Goal: Check status: Check status

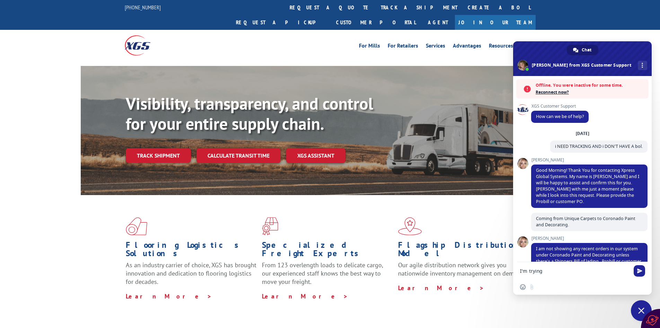
scroll to position [141, 0]
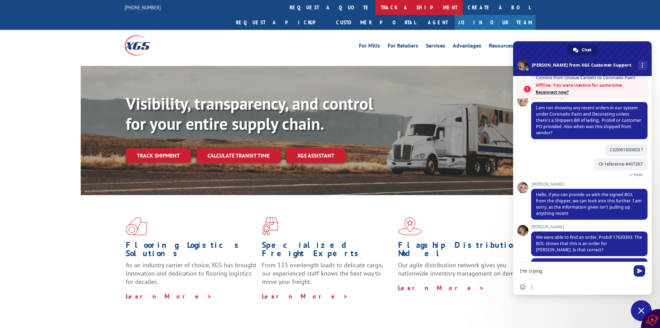
click at [376, 6] on link "track a shipment" at bounding box center [419, 7] width 87 height 15
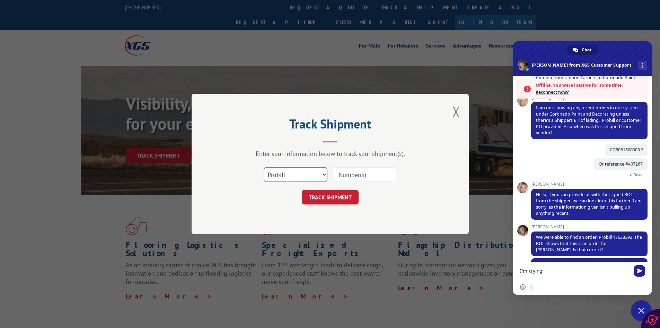
click at [325, 174] on select "Select category... Probill BOL PO" at bounding box center [296, 174] width 64 height 15
select select "po"
click at [264, 167] on select "Select category... Probill BOL PO" at bounding box center [296, 174] width 64 height 15
click at [349, 172] on input at bounding box center [365, 174] width 64 height 15
type input "407267-01"
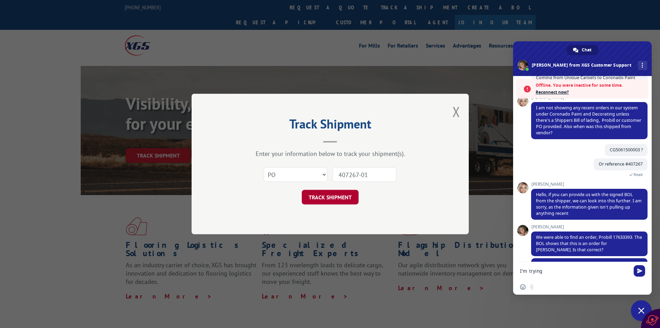
click at [335, 197] on button "TRACK SHIPMENT" at bounding box center [330, 197] width 57 height 15
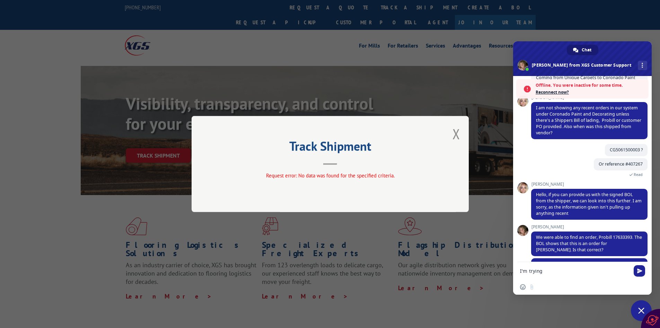
click at [460, 133] on div "Track Shipment Request error: No data was found for the specified criteria." at bounding box center [330, 164] width 277 height 96
click at [456, 133] on button "Close modal" at bounding box center [457, 133] width 8 height 18
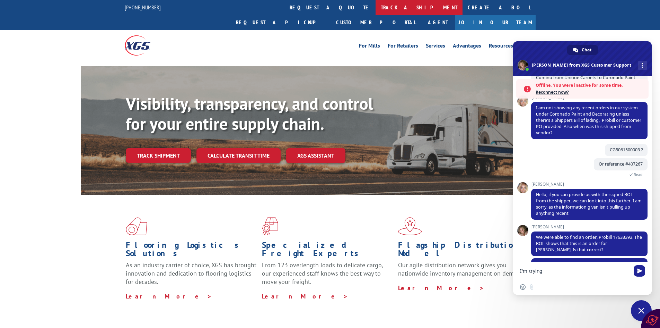
click at [376, 6] on link "track a shipment" at bounding box center [419, 7] width 87 height 15
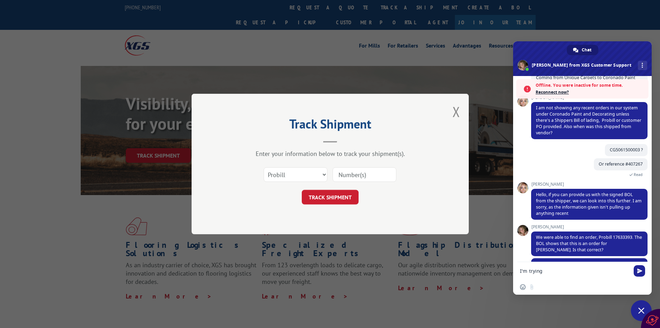
click at [349, 176] on input at bounding box center [365, 174] width 64 height 15
type input "407267-01"
click at [332, 194] on button "TRACK SHIPMENT" at bounding box center [330, 197] width 57 height 15
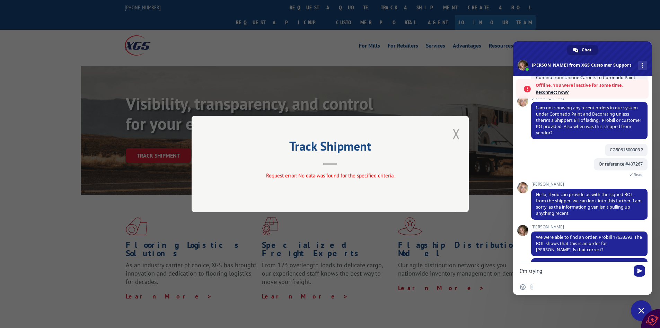
click at [458, 134] on button "Close modal" at bounding box center [457, 133] width 8 height 18
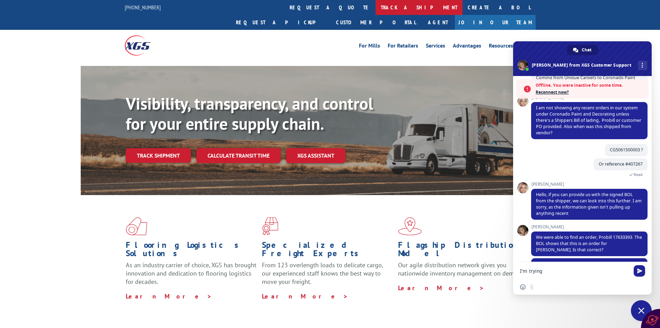
click at [376, 8] on link "track a shipment" at bounding box center [419, 7] width 87 height 15
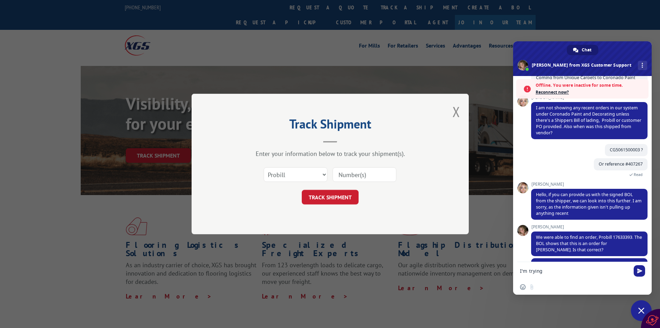
click at [354, 176] on input at bounding box center [365, 174] width 64 height 15
click at [323, 174] on select "Select category... Probill BOL PO" at bounding box center [296, 174] width 64 height 15
select select "bol"
click at [264, 167] on select "Select category... Probill BOL PO" at bounding box center [296, 174] width 64 height 15
click at [352, 176] on input at bounding box center [365, 174] width 64 height 15
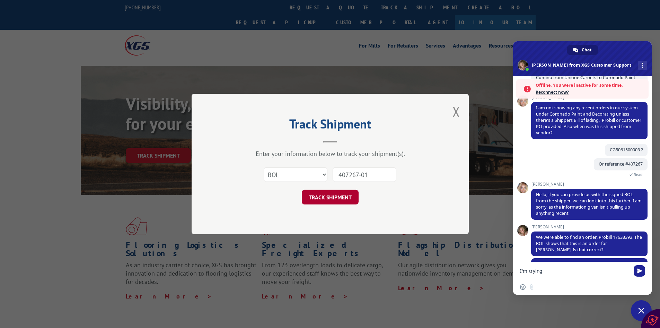
type input "407267-01"
click at [325, 198] on button "TRACK SHIPMENT" at bounding box center [330, 197] width 57 height 15
